Goal: Task Accomplishment & Management: Complete application form

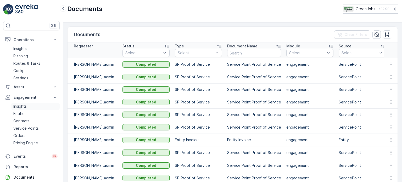
click at [22, 106] on p "Insights" at bounding box center [19, 106] width 13 height 5
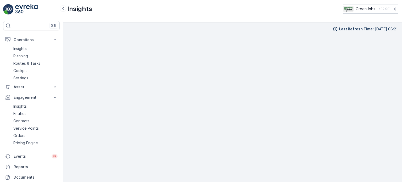
scroll to position [4, 0]
click at [23, 61] on p "Routes & Tasks" at bounding box center [26, 63] width 27 height 5
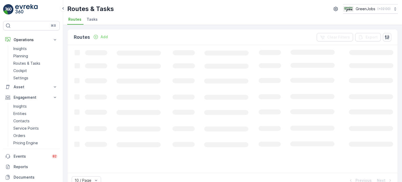
click at [91, 18] on span "Tasks" at bounding box center [92, 19] width 11 height 5
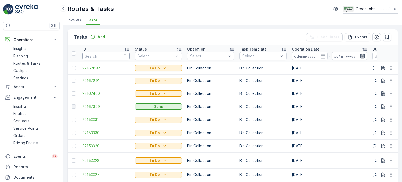
click at [100, 56] on input "number" at bounding box center [105, 56] width 47 height 8
type input "21"
click at [102, 56] on input "21" at bounding box center [105, 56] width 47 height 8
type input "21604622"
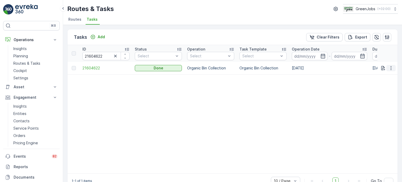
click at [389, 67] on icon "button" at bounding box center [391, 67] width 5 height 5
click at [377, 73] on span "See More Details" at bounding box center [385, 75] width 30 height 5
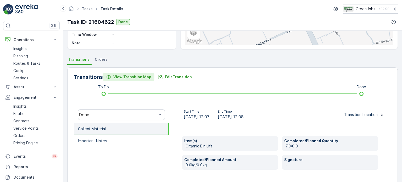
scroll to position [79, 0]
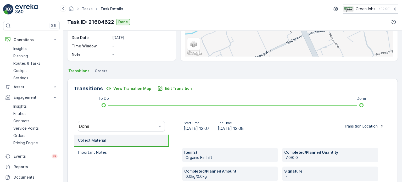
drag, startPoint x: 95, startPoint y: 66, endPoint x: 101, endPoint y: 72, distance: 8.4
click at [95, 66] on div "Details Task ID 21604622 Service Point Grand Foods Meat Plant Operation Organic…" at bounding box center [232, 106] width 339 height 151
click at [101, 73] on span "Orders" at bounding box center [101, 70] width 13 height 5
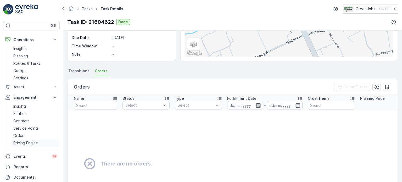
drag, startPoint x: 22, startPoint y: 141, endPoint x: 27, endPoint y: 140, distance: 5.9
click at [22, 141] on p "Pricing Engine" at bounding box center [25, 142] width 25 height 5
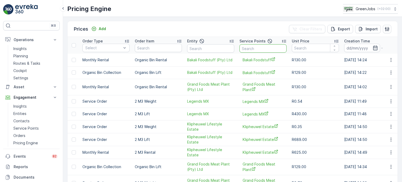
click at [255, 49] on input "text" at bounding box center [263, 48] width 47 height 8
type input "GARD"
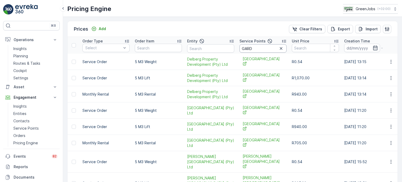
click at [255, 50] on input "GARD" at bounding box center [263, 48] width 47 height 8
type input "G"
type input "DOLSID GAR"
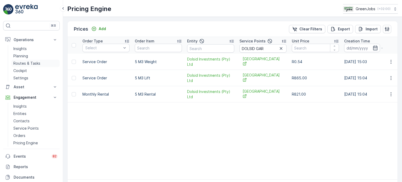
click at [29, 63] on p "Routes & Tasks" at bounding box center [26, 63] width 27 height 5
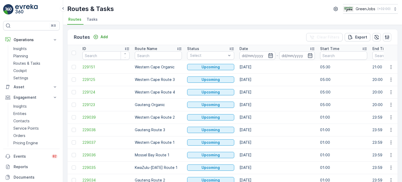
click at [269, 54] on icon "button" at bounding box center [270, 55] width 4 height 5
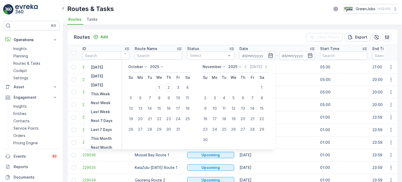
click at [163, 86] on div "1" at bounding box center [159, 87] width 8 height 8
type input "[DATE]"
click at [163, 86] on div "1" at bounding box center [159, 87] width 8 height 8
type input "[DATE]"
click at [163, 86] on div "1" at bounding box center [159, 87] width 8 height 8
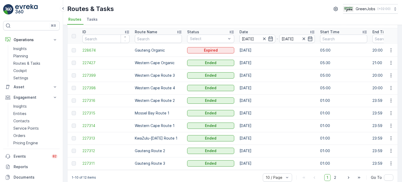
scroll to position [26, 0]
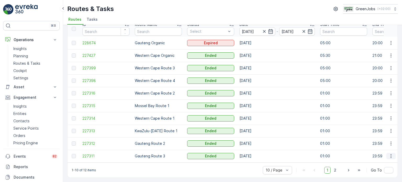
click at [390, 154] on icon "button" at bounding box center [391, 155] width 5 height 5
click at [379, 161] on span "See More Details" at bounding box center [379, 161] width 30 height 5
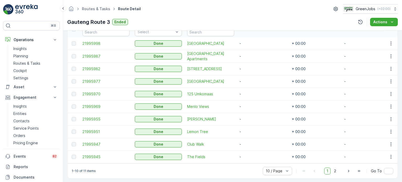
scroll to position [157, 0]
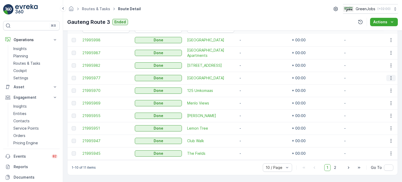
click at [390, 76] on icon "button" at bounding box center [391, 77] width 5 height 5
click at [384, 82] on span "See More Details" at bounding box center [385, 83] width 30 height 5
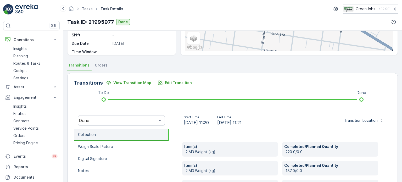
scroll to position [105, 0]
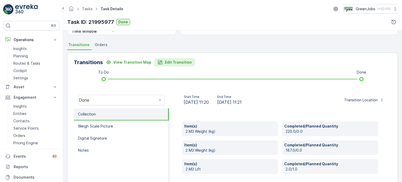
click at [181, 64] on p "Edit Transition" at bounding box center [178, 62] width 27 height 5
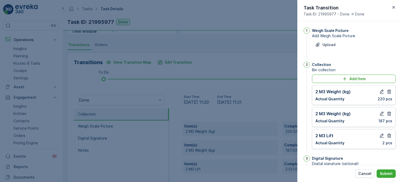
scroll to position [90, 0]
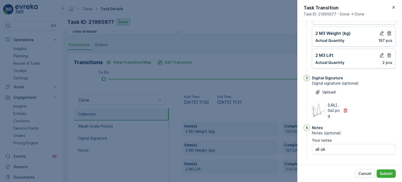
drag, startPoint x: 388, startPoint y: 45, endPoint x: 390, endPoint y: 42, distance: 3.6
click at [390, 52] on button "button" at bounding box center [389, 55] width 6 height 6
click at [388, 30] on button "button" at bounding box center [389, 33] width 6 height 6
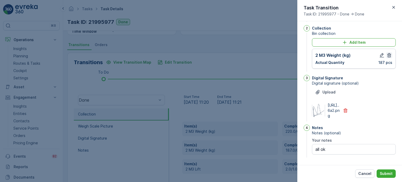
click at [389, 53] on icon "button" at bounding box center [390, 55] width 4 height 4
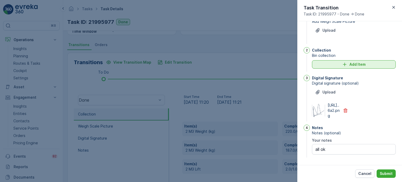
click at [350, 62] on p "Add Item" at bounding box center [358, 64] width 16 height 5
type notes "all ok"
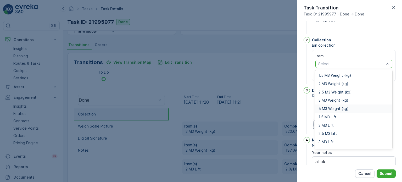
click at [325, 108] on span "5 M3 Weight (kg)" at bounding box center [334, 109] width 30 height 4
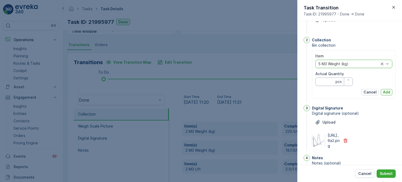
click at [325, 80] on Quantity "Actual Quantity" at bounding box center [334, 82] width 37 height 8
type Quantity "220"
click at [385, 92] on p "Add" at bounding box center [386, 92] width 7 height 5
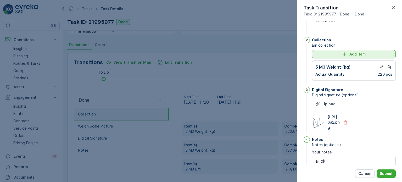
click at [350, 55] on p "Add Item" at bounding box center [358, 54] width 16 height 5
type notes "all ok"
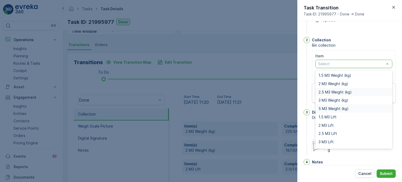
scroll to position [7, 0]
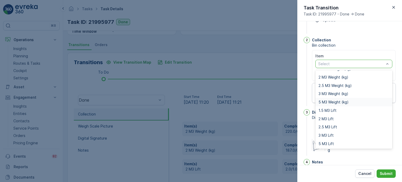
click at [334, 102] on span "5 M3 Weight (kg)" at bounding box center [334, 102] width 30 height 4
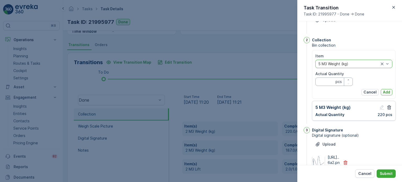
click at [327, 81] on Quantity "Actual Quantity" at bounding box center [334, 82] width 37 height 8
type Quantity "187"
click at [383, 90] on p "Add" at bounding box center [386, 92] width 7 height 5
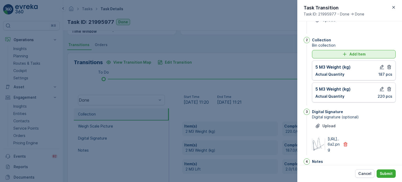
click at [330, 57] on button "Add Item" at bounding box center [354, 54] width 84 height 8
type notes "all ok"
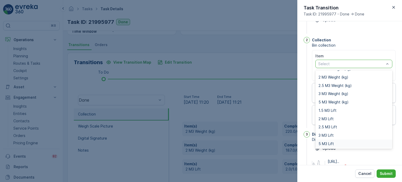
click at [334, 143] on span "5 M3 Lift" at bounding box center [326, 144] width 15 height 4
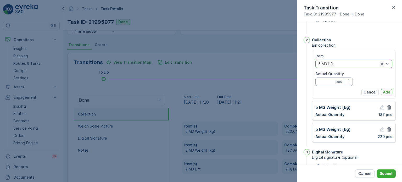
click at [324, 82] on Quantity "Actual Quantity" at bounding box center [334, 82] width 37 height 8
type Quantity "2"
click at [384, 89] on button "Add" at bounding box center [387, 92] width 12 height 6
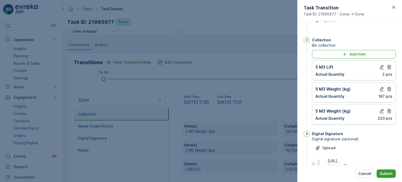
click at [390, 173] on p "Submit" at bounding box center [386, 173] width 13 height 5
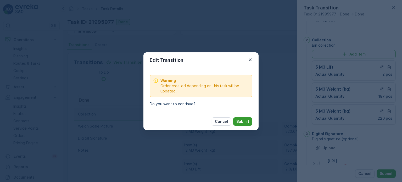
click at [242, 124] on button "Submit" at bounding box center [242, 121] width 19 height 8
type notes "all ok"
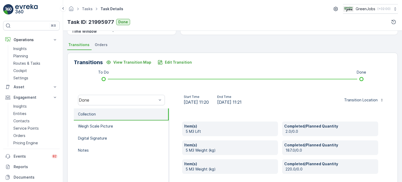
click at [101, 43] on span "Orders" at bounding box center [101, 44] width 13 height 5
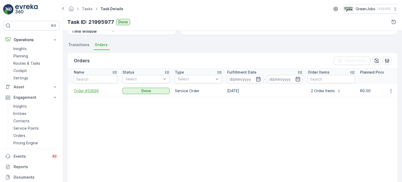
click at [91, 88] on span "Order #53690" at bounding box center [95, 90] width 43 height 5
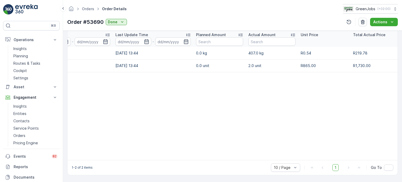
scroll to position [0, 100]
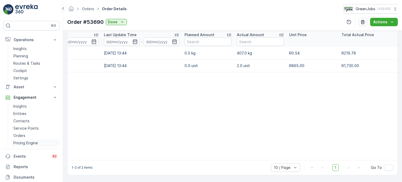
click at [26, 139] on link "Pricing Engine" at bounding box center [35, 142] width 48 height 7
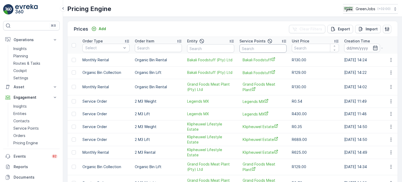
click at [255, 49] on input "text" at bounding box center [263, 48] width 47 height 8
type input "krugers"
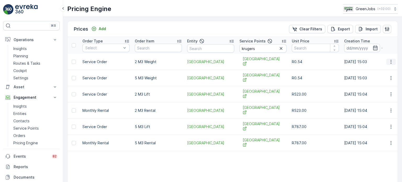
click at [391, 60] on icon "button" at bounding box center [391, 61] width 5 height 5
click at [388, 76] on span "Price History" at bounding box center [388, 76] width 23 height 5
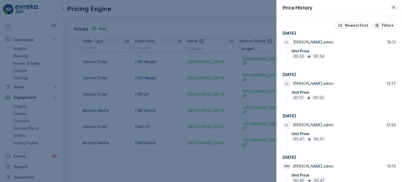
click at [395, 5] on icon "button" at bounding box center [393, 7] width 5 height 5
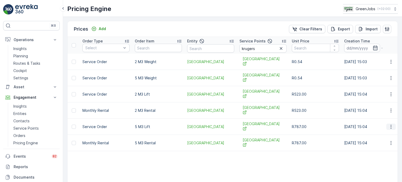
click at [391, 126] on icon "button" at bounding box center [391, 126] width 5 height 5
click at [386, 143] on span "Price History" at bounding box center [388, 141] width 23 height 5
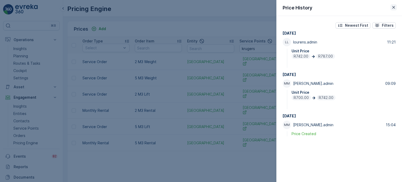
click at [394, 6] on icon "button" at bounding box center [393, 7] width 5 height 5
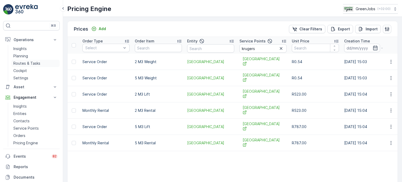
click at [31, 61] on p "Routes & Tasks" at bounding box center [26, 63] width 27 height 5
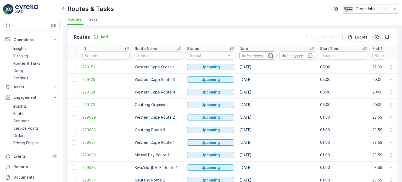
click at [273, 56] on input at bounding box center [258, 55] width 36 height 8
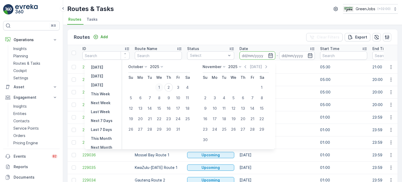
click at [163, 87] on div "1" at bounding box center [159, 87] width 8 height 8
type input "[DATE]"
click at [163, 87] on div "1" at bounding box center [159, 87] width 8 height 8
type input "[DATE]"
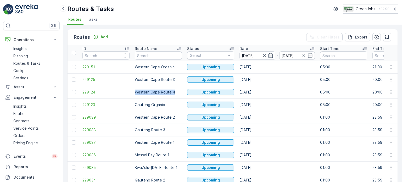
click at [163, 87] on td "Western Cape Route 4" at bounding box center [158, 92] width 52 height 13
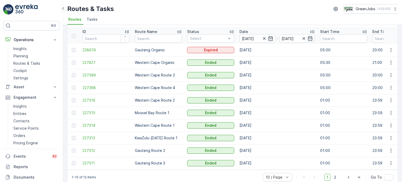
scroll to position [26, 0]
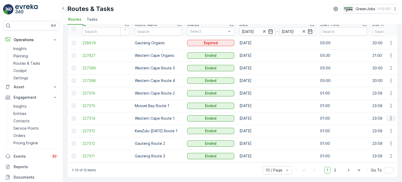
click at [390, 118] on icon "button" at bounding box center [391, 118] width 5 height 5
click at [377, 123] on span "See More Details" at bounding box center [379, 123] width 30 height 5
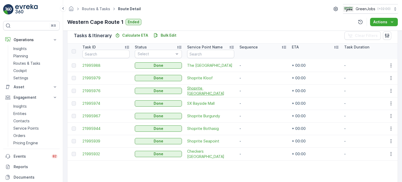
scroll to position [131, 0]
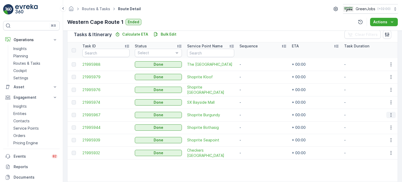
click at [388, 114] on button "button" at bounding box center [391, 115] width 9 height 6
click at [383, 122] on span "See More Details" at bounding box center [385, 122] width 30 height 5
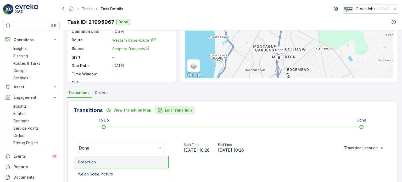
scroll to position [52, 0]
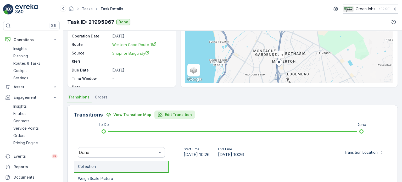
click at [180, 115] on p "Edit Transition" at bounding box center [178, 114] width 27 height 5
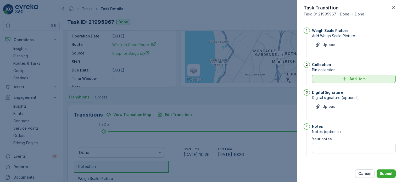
click at [355, 80] on p "Add Item" at bounding box center [358, 78] width 16 height 5
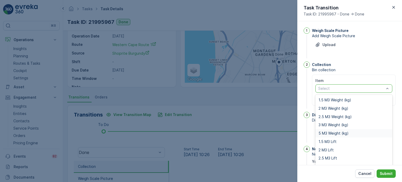
click at [333, 131] on span "5 M3 Weight (kg)" at bounding box center [334, 133] width 30 height 4
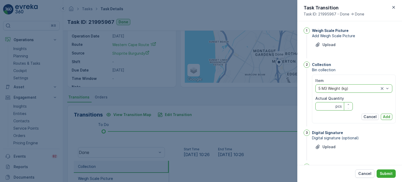
click at [326, 109] on Quantity "Actual Quantity" at bounding box center [334, 106] width 37 height 8
type Quantity "273"
click at [386, 117] on p "Add" at bounding box center [386, 116] width 7 height 5
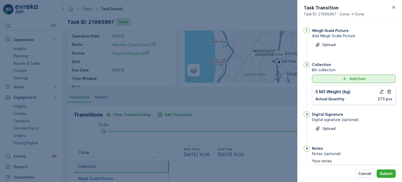
click at [323, 79] on div "Add Item" at bounding box center [354, 78] width 78 height 5
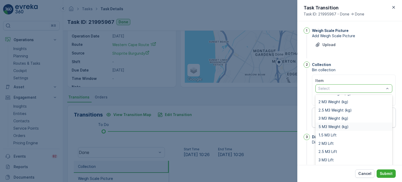
scroll to position [43, 0]
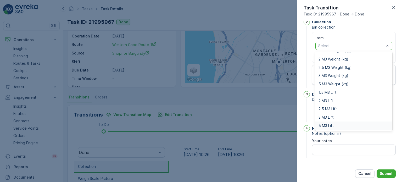
click at [337, 124] on div "5 M3 Lift" at bounding box center [354, 126] width 71 height 4
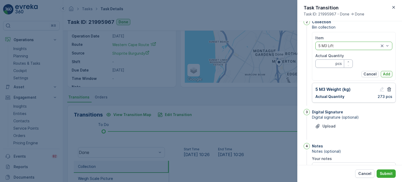
click at [330, 64] on Quantity "Actual Quantity" at bounding box center [334, 63] width 37 height 8
type Quantity "1"
drag, startPoint x: 384, startPoint y: 73, endPoint x: 387, endPoint y: 74, distance: 3.1
click at [384, 73] on p "Add" at bounding box center [386, 73] width 7 height 5
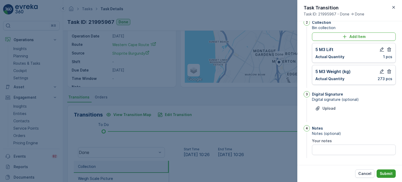
click at [390, 171] on p "Submit" at bounding box center [386, 173] width 13 height 5
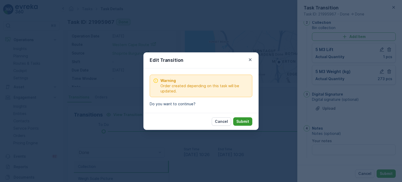
click at [241, 122] on p "Submit" at bounding box center [242, 121] width 13 height 5
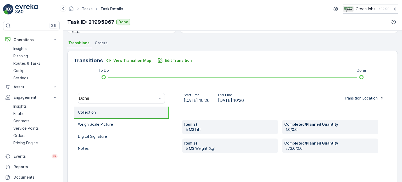
scroll to position [79, 0]
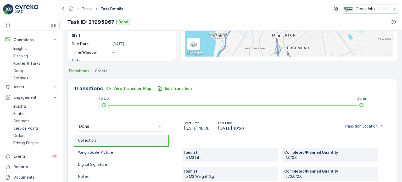
click at [104, 71] on span "Orders" at bounding box center [101, 70] width 13 height 5
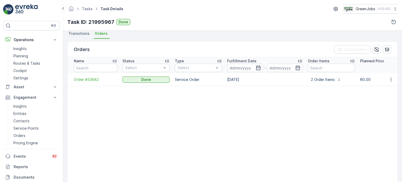
scroll to position [131, 0]
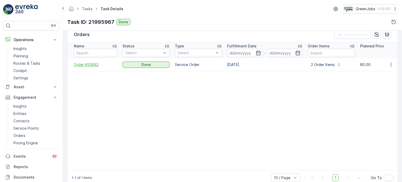
click at [91, 64] on span "Order #53682" at bounding box center [95, 64] width 43 height 5
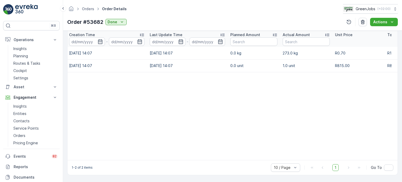
scroll to position [0, 55]
click at [24, 53] on p "Planning" at bounding box center [20, 55] width 15 height 5
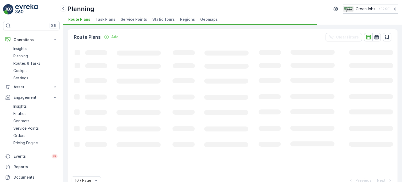
click at [140, 19] on span "Service Points" at bounding box center [134, 19] width 26 height 5
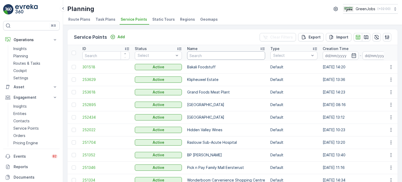
click at [220, 56] on input "text" at bounding box center [226, 55] width 78 height 8
type input "cradle"
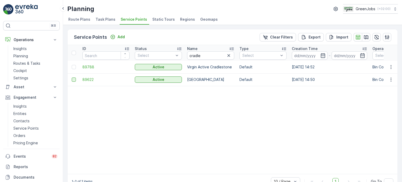
click at [74, 80] on div at bounding box center [74, 80] width 4 height 4
click at [72, 78] on input "checkbox" at bounding box center [72, 78] width 0 height 0
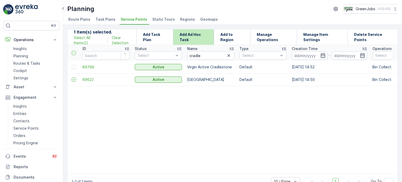
click at [197, 35] on p "Add Ad Hoc Task" at bounding box center [194, 37] width 28 height 10
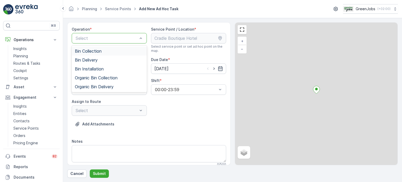
click at [103, 51] on div "Bin Collection" at bounding box center [109, 51] width 69 height 5
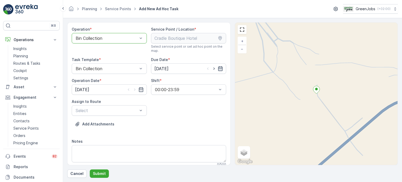
click at [219, 69] on icon "button" at bounding box center [220, 68] width 5 height 5
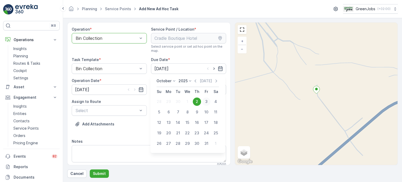
click at [207, 101] on div "3" at bounding box center [206, 101] width 8 height 8
type input "[DATE]"
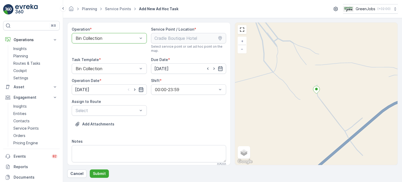
click at [142, 90] on icon "button" at bounding box center [141, 89] width 5 height 5
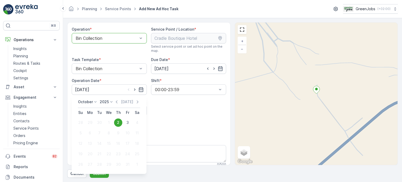
click at [127, 122] on div "3" at bounding box center [128, 122] width 8 height 8
type input "[DATE]"
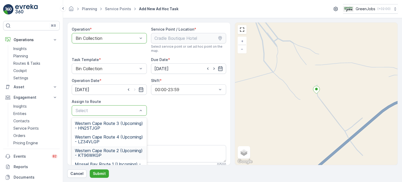
scroll to position [76, 0]
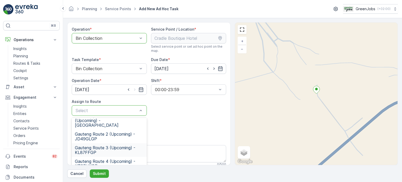
click at [95, 145] on span "Gauteng Route 3 (Upcoming) - KL87FFGP" at bounding box center [109, 149] width 69 height 9
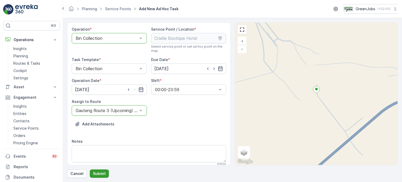
click at [105, 174] on button "Submit" at bounding box center [99, 173] width 19 height 8
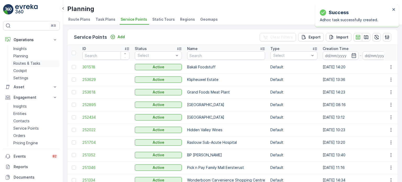
click at [35, 62] on p "Routes & Tasks" at bounding box center [26, 63] width 27 height 5
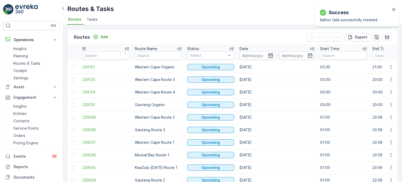
click at [272, 55] on icon "button" at bounding box center [270, 55] width 5 height 5
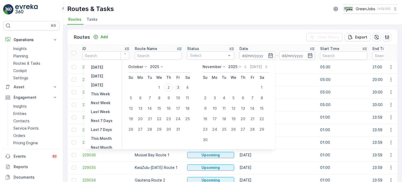
click at [181, 87] on div "3" at bounding box center [178, 87] width 8 height 8
type input "[DATE]"
click at [181, 87] on div "3" at bounding box center [178, 87] width 8 height 8
type input "[DATE]"
click at [181, 87] on div "3" at bounding box center [178, 87] width 8 height 8
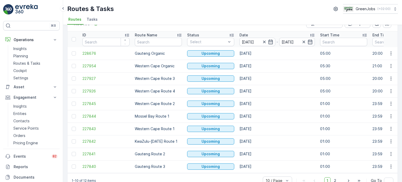
scroll to position [26, 0]
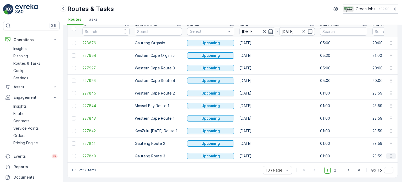
click at [390, 153] on icon "button" at bounding box center [391, 155] width 5 height 5
click at [375, 112] on span "See More Details" at bounding box center [379, 114] width 30 height 5
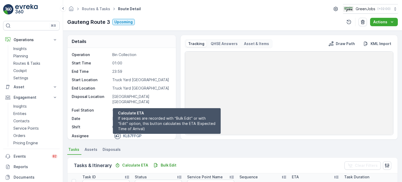
scroll to position [79, 0]
